Goal: Communication & Community: Answer question/provide support

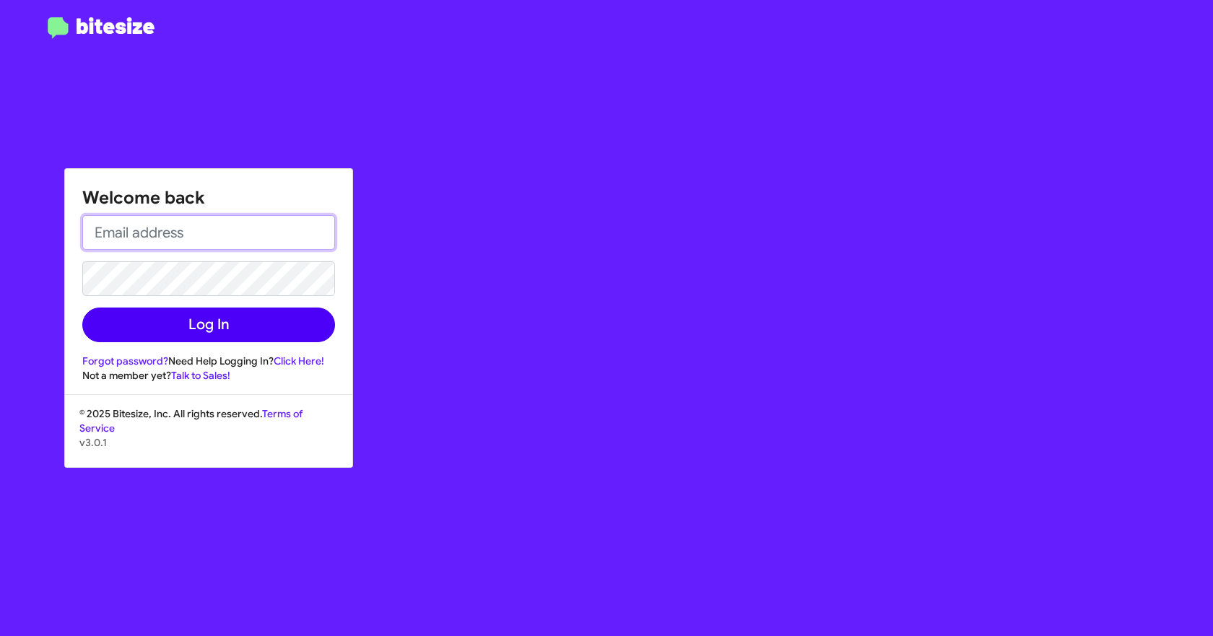
type input "[EMAIL_ADDRESS][DOMAIN_NAME]"
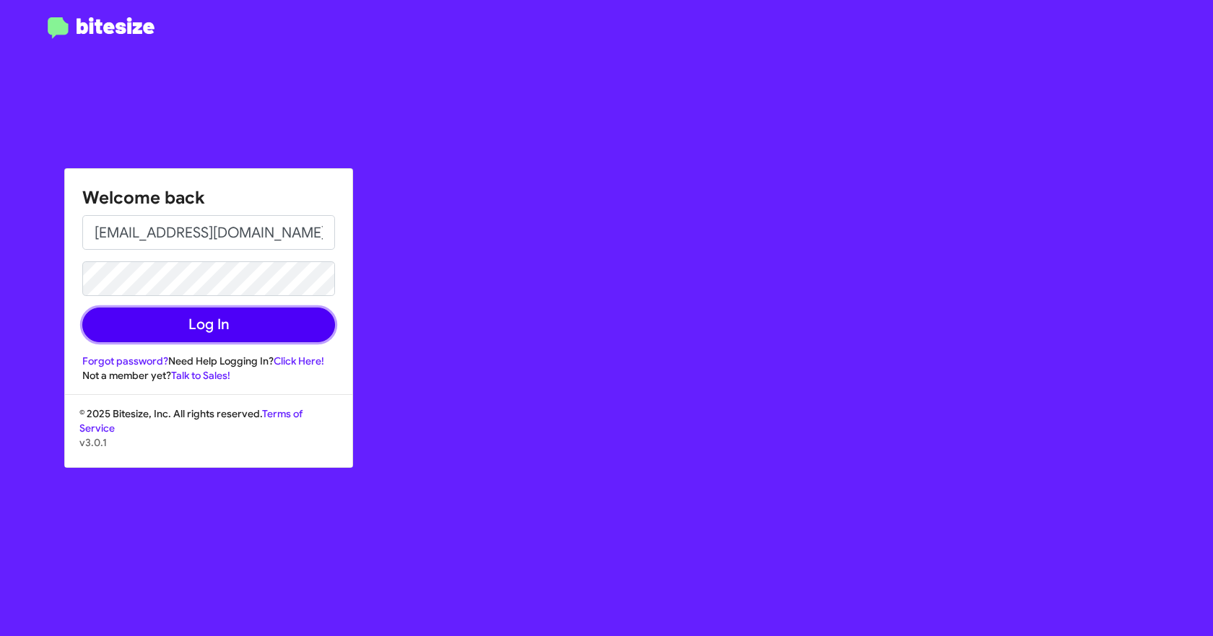
click at [286, 334] on button "Log In" at bounding box center [208, 325] width 253 height 35
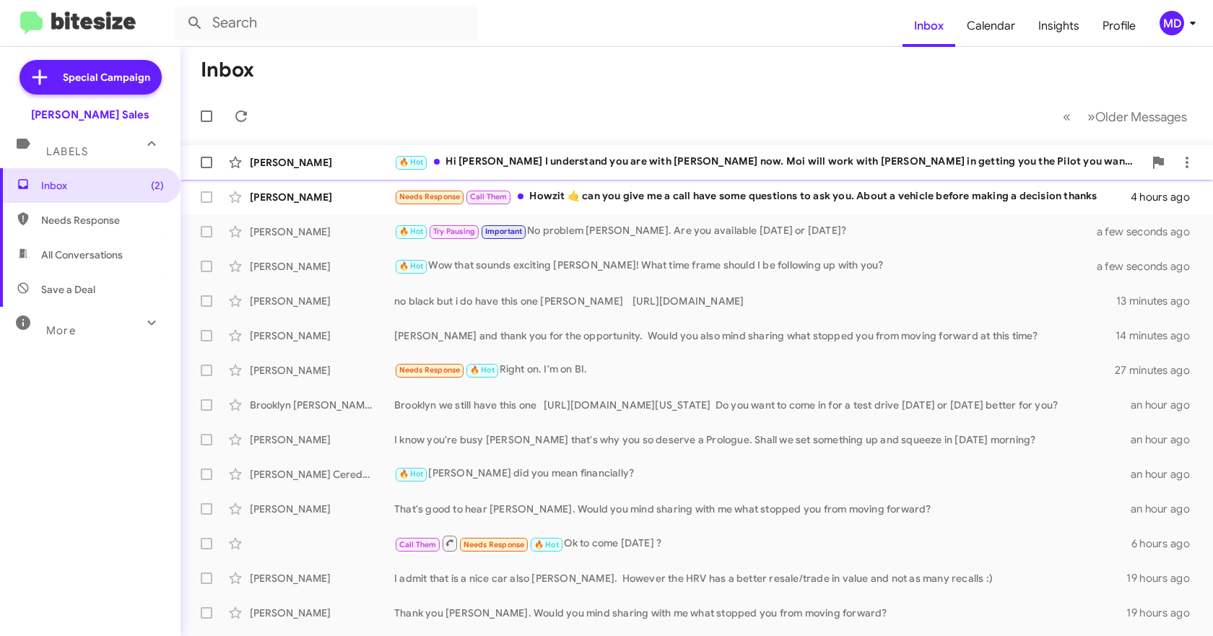
click at [324, 161] on div "[PERSON_NAME]" at bounding box center [322, 162] width 144 height 14
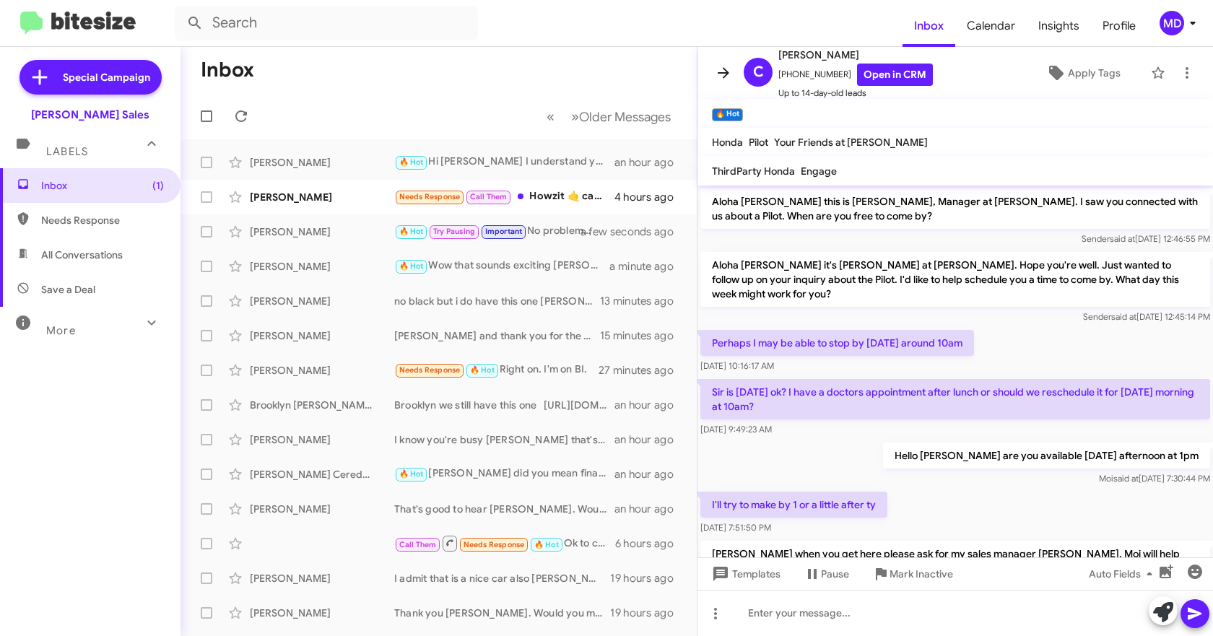
click at [725, 74] on icon at bounding box center [724, 72] width 12 height 11
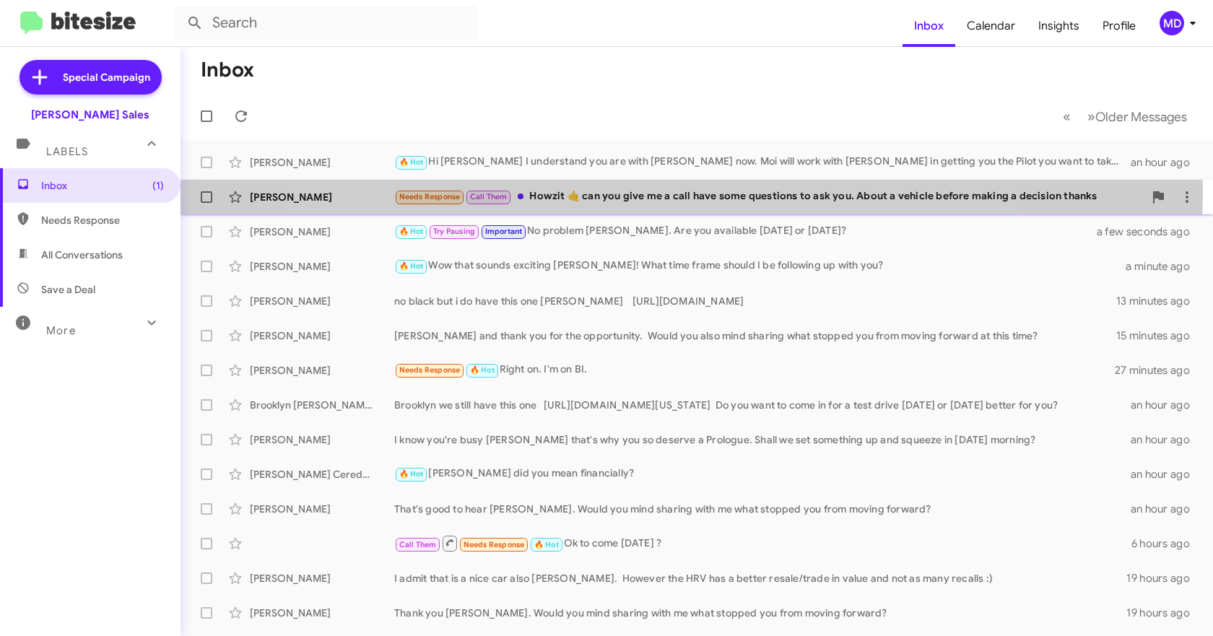
click at [653, 194] on div "Needs Response Call Them Howzit 🤙 can you give me a call have some questions to…" at bounding box center [769, 197] width 750 height 17
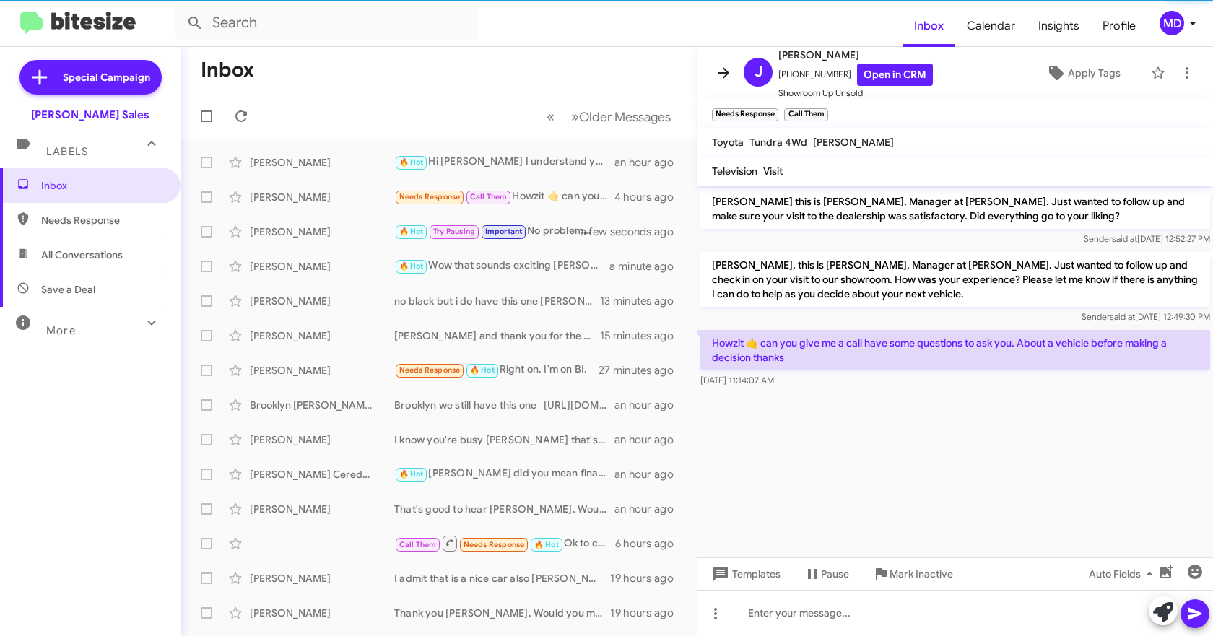
click at [717, 67] on icon at bounding box center [723, 72] width 17 height 17
